Goal: Find specific page/section

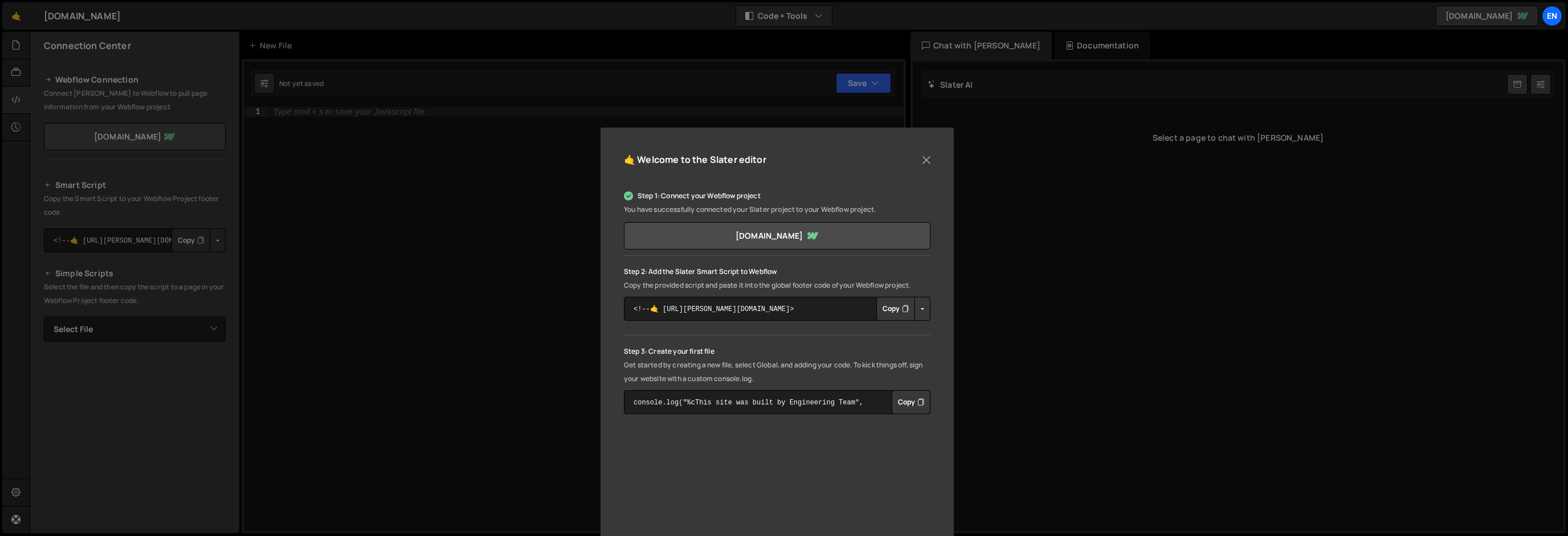
click at [32, 48] on div "🤙 Welcome to the [PERSON_NAME] editor Step 1: Connect your Webflow project You …" at bounding box center [784, 268] width 1568 height 536
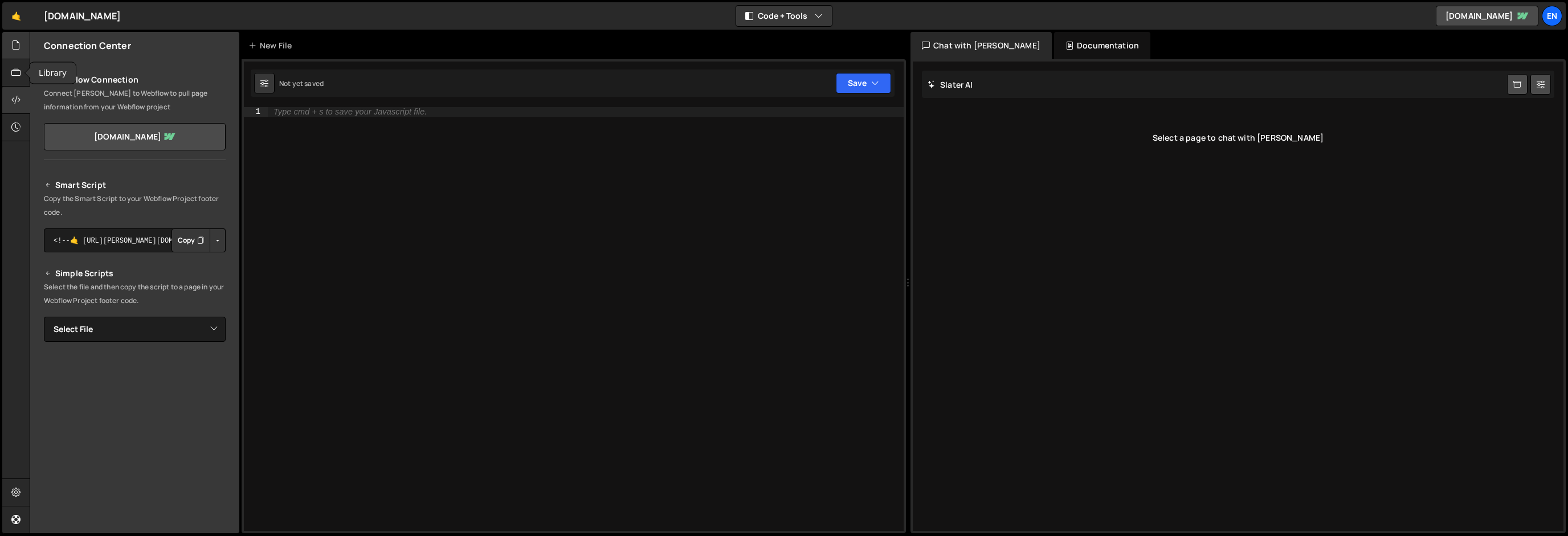
click at [15, 43] on icon at bounding box center [16, 45] width 9 height 12
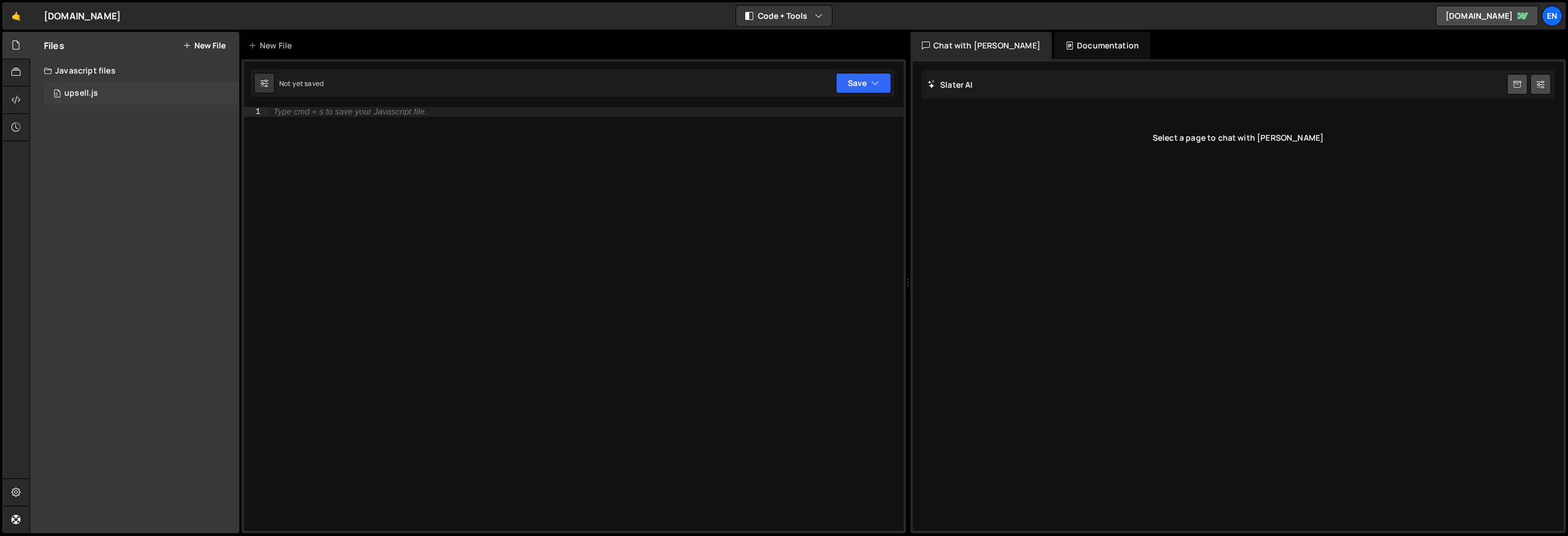
click at [74, 95] on div "upsell.js" at bounding box center [81, 93] width 33 height 10
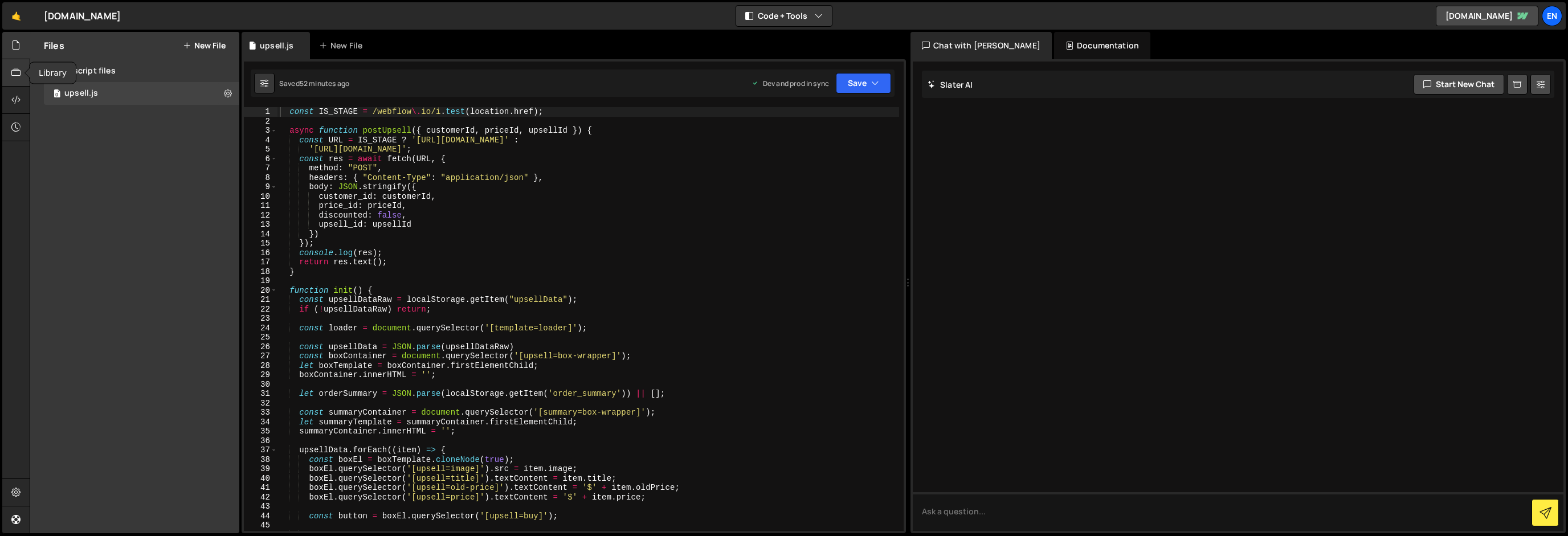
click at [12, 79] on div at bounding box center [17, 72] width 28 height 27
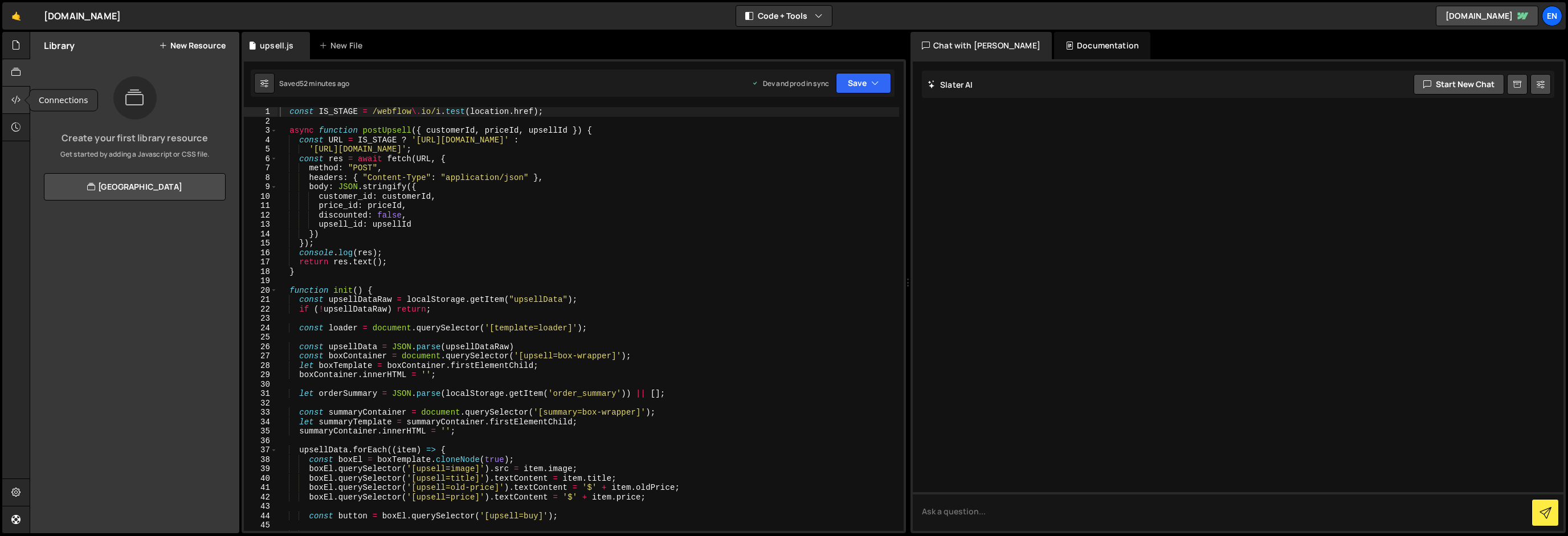
click at [13, 96] on icon at bounding box center [16, 99] width 9 height 12
